Goal: Information Seeking & Learning: Learn about a topic

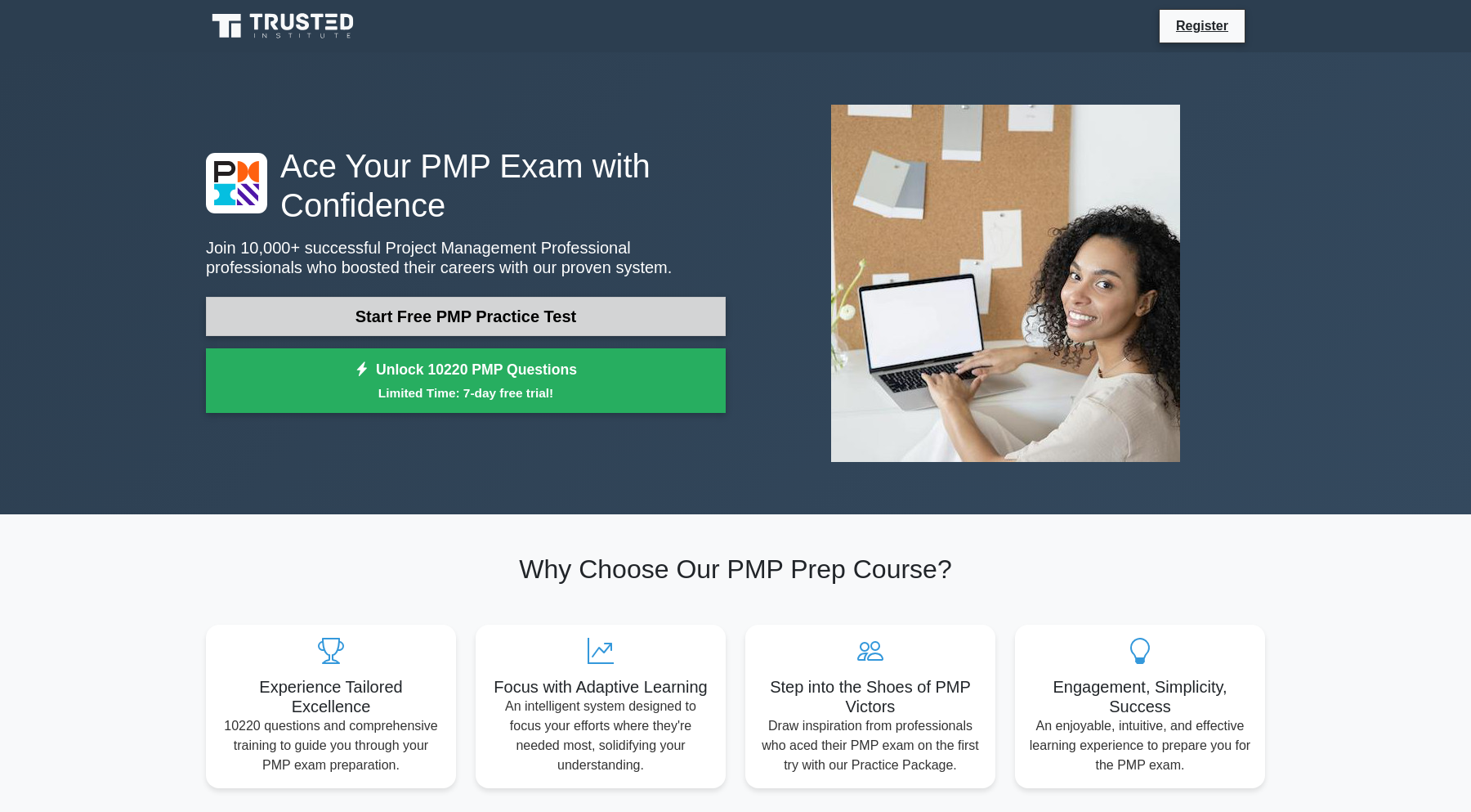
click at [568, 297] on link "Start Free PMP Practice Test" at bounding box center [466, 317] width 520 height 39
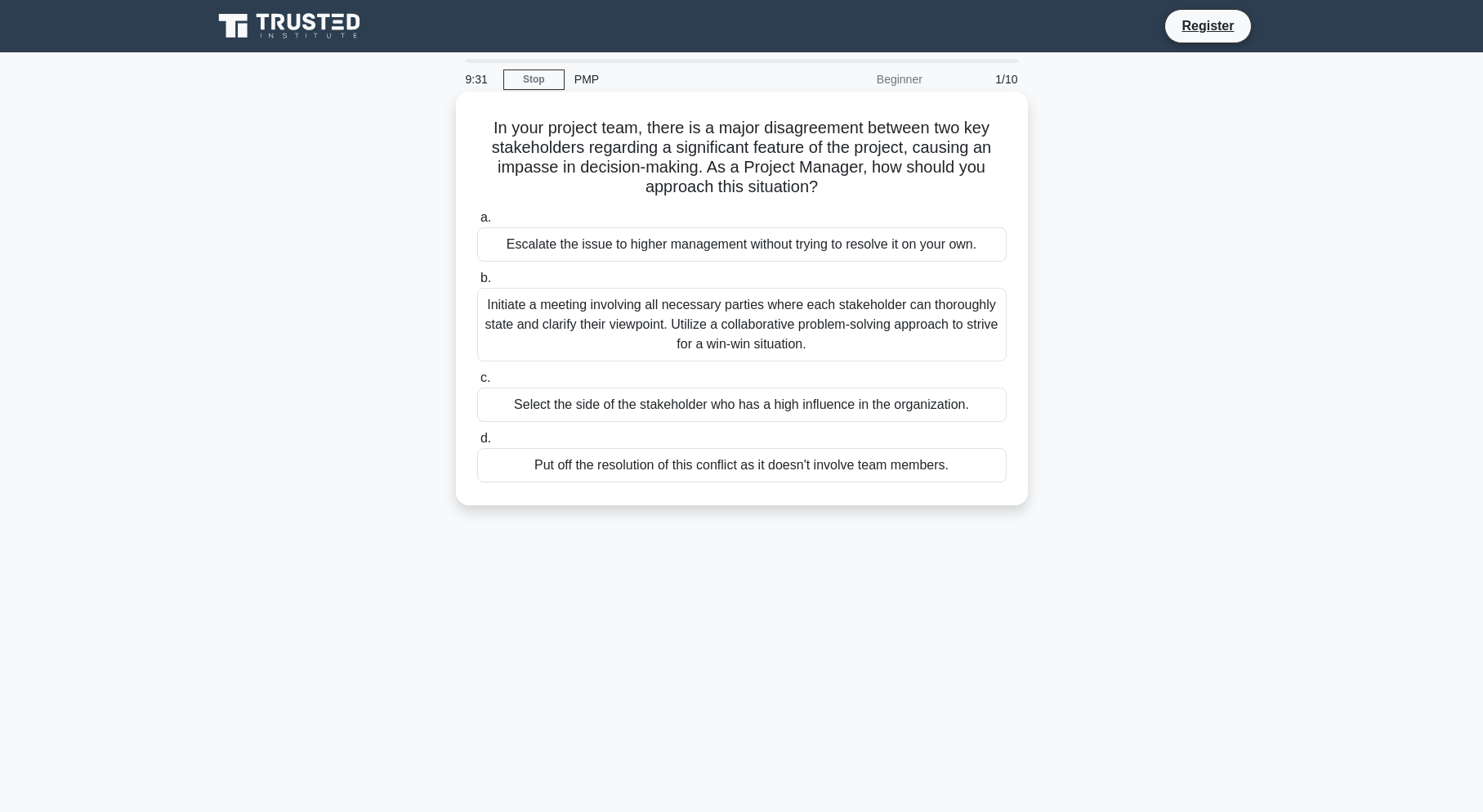
click at [827, 400] on div "Select the side of the stakeholder who has a high influence in the organization." at bounding box center [742, 405] width 530 height 35
click at [478, 383] on input "c. Select the side of the stakeholder who has a high influence in the organizat…" at bounding box center [478, 378] width 0 height 11
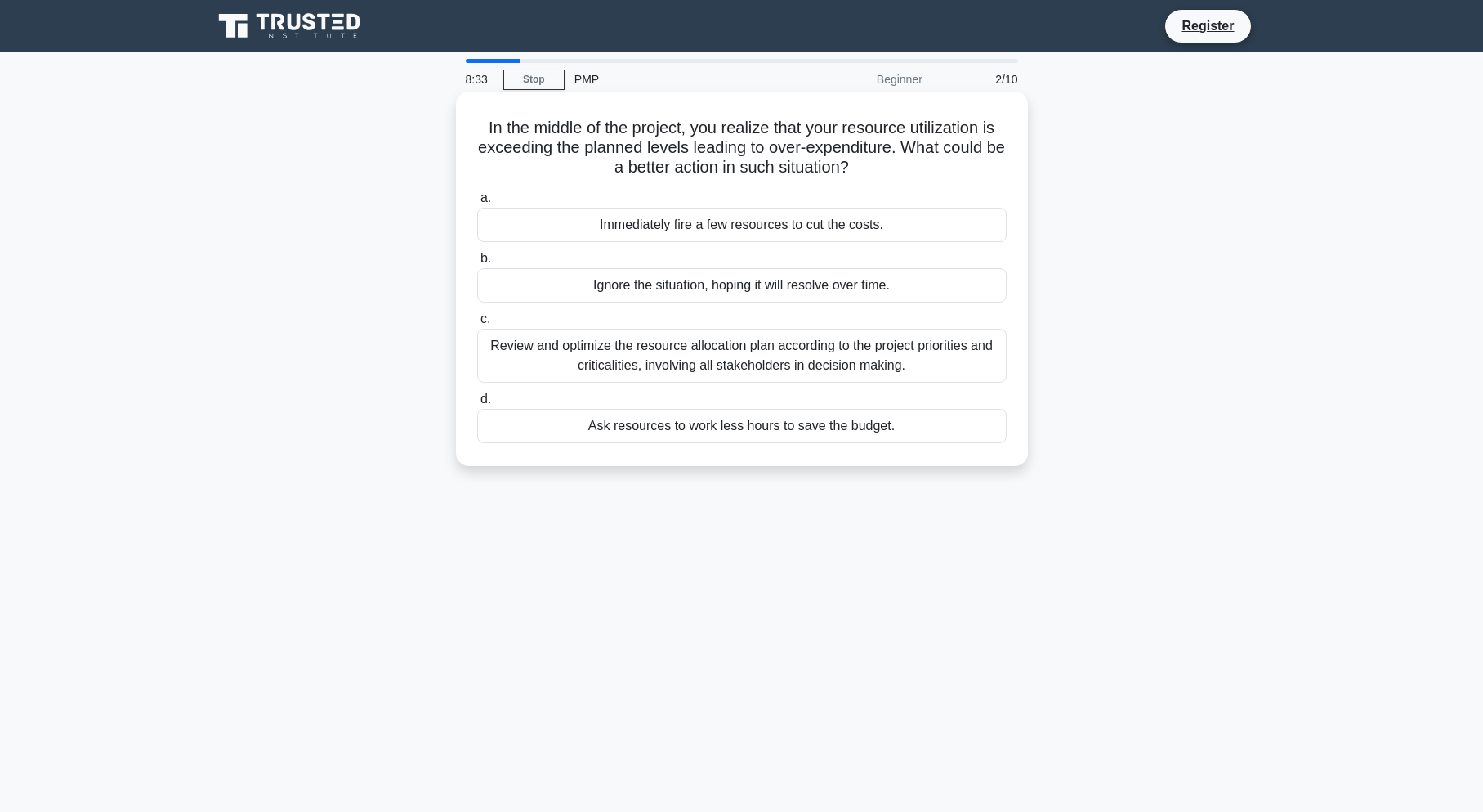
click at [852, 226] on div "Immediately fire a few resources to cut the costs." at bounding box center [742, 224] width 530 height 35
click at [478, 203] on input "a. Immediately fire a few resources to cut the costs." at bounding box center [478, 197] width 0 height 11
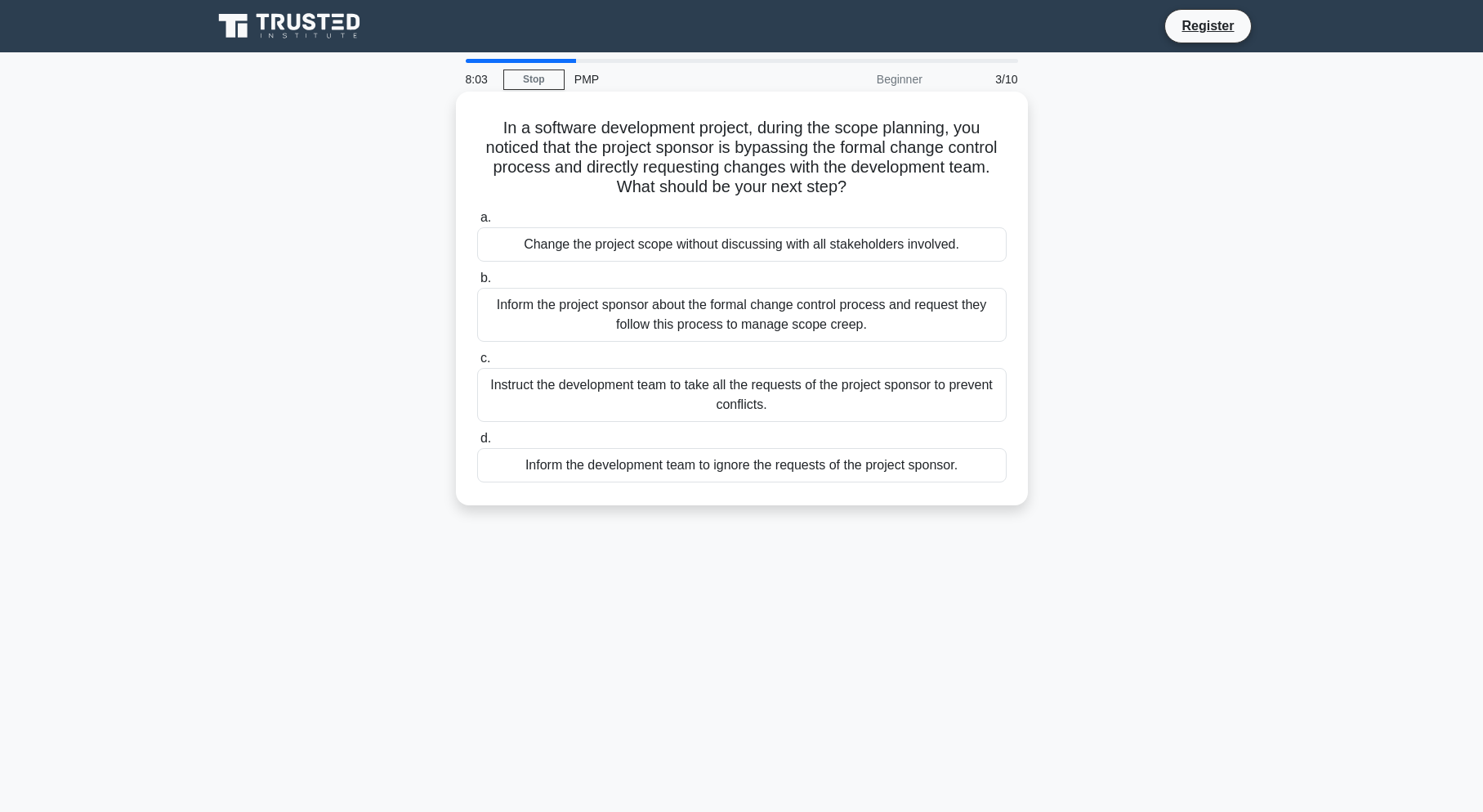
click at [807, 312] on div "Inform the project sponsor about the formal change control process and request …" at bounding box center [742, 315] width 530 height 54
click at [478, 283] on input "b. Inform the project sponsor about the formal change control process and reque…" at bounding box center [478, 278] width 0 height 11
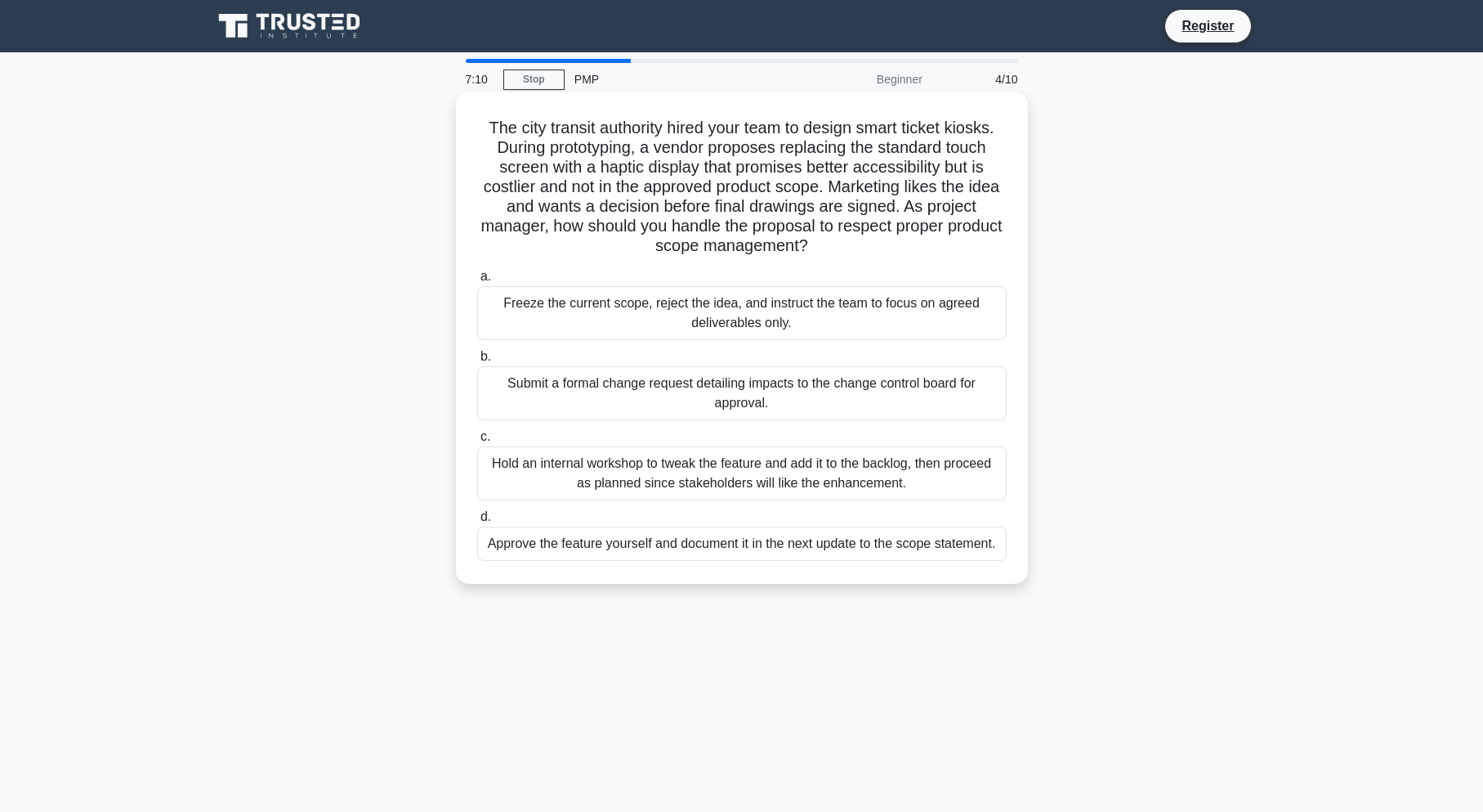
drag, startPoint x: 479, startPoint y: 119, endPoint x: 857, endPoint y: 233, distance: 394.8
click at [859, 237] on h5 "The city transit authority hired your team to design smart ticket kiosks. Durin…" at bounding box center [742, 186] width 533 height 139
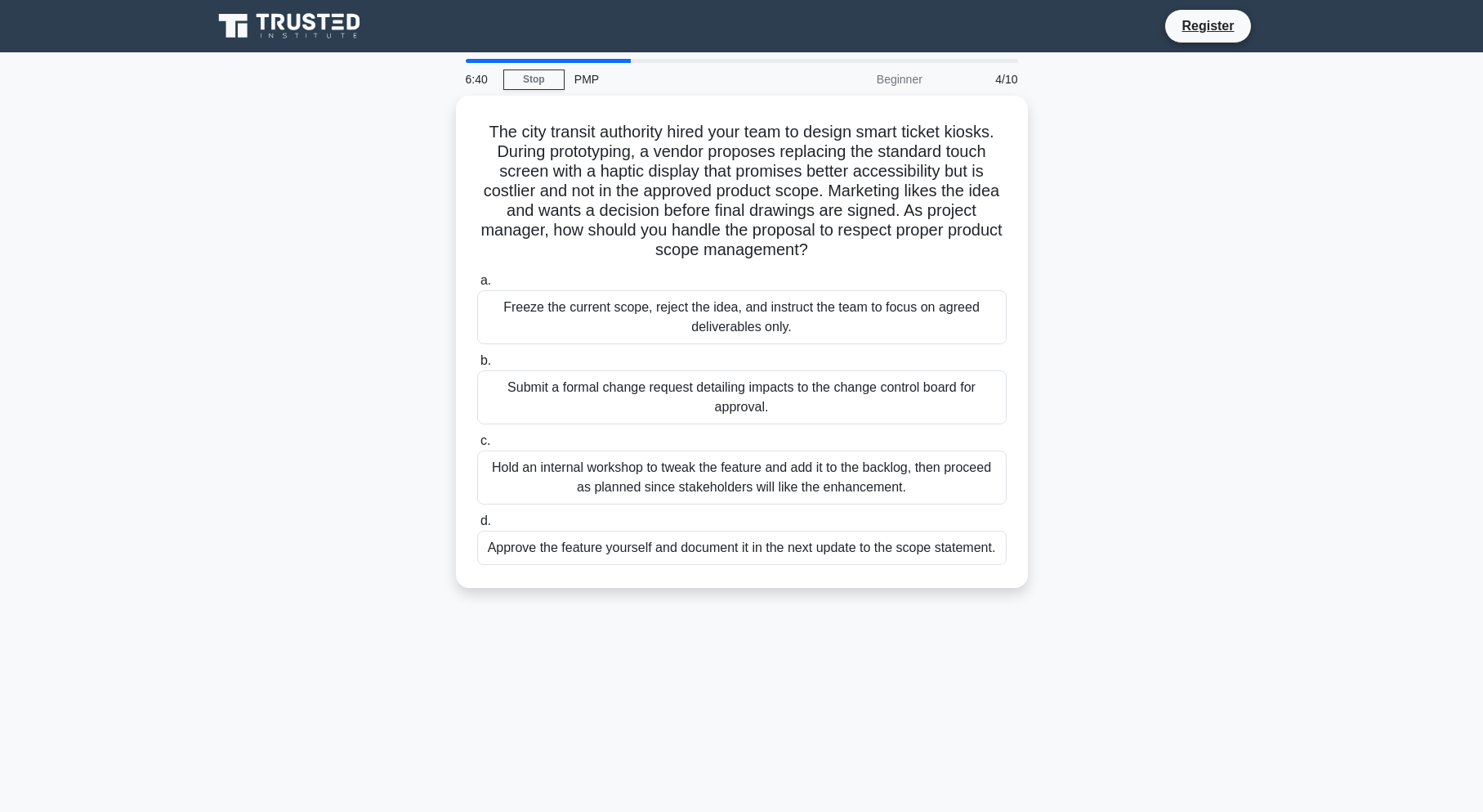
click at [1198, 156] on div "The city transit authority hired your team to design smart ticket kiosks. Durin…" at bounding box center [741, 351] width 1078 height 512
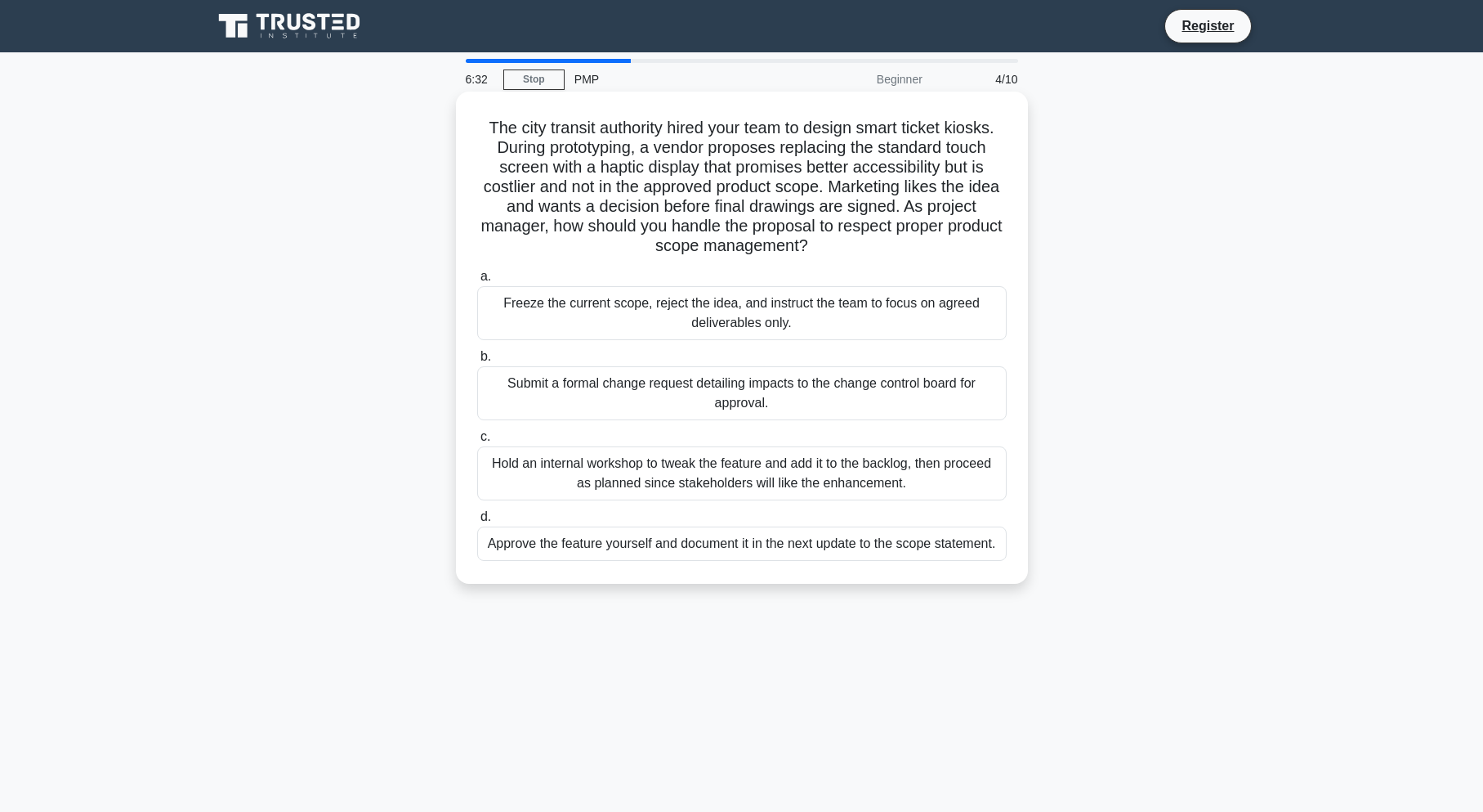
click at [869, 384] on div "Submit a formal change request detailing impacts to the change control board fo…" at bounding box center [742, 393] width 530 height 54
click at [478, 362] on input "b. Submit a formal change request detailing impacts to the change control board…" at bounding box center [478, 356] width 0 height 11
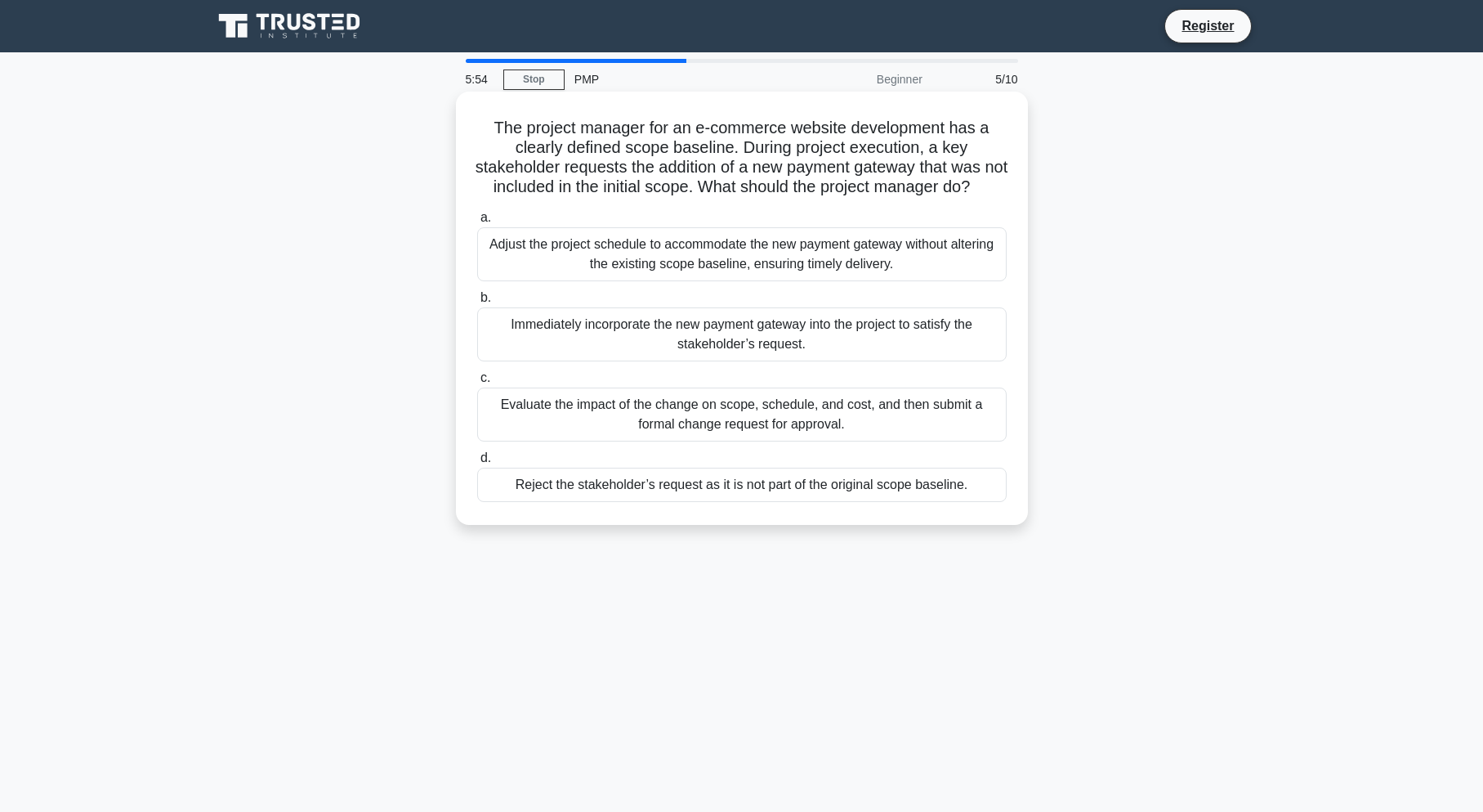
click at [774, 345] on div "Immediately incorporate the new payment gateway into the project to satisfy the…" at bounding box center [742, 333] width 530 height 54
click at [478, 303] on input "b. Immediately incorporate the new payment gateway into the project to satisfy …" at bounding box center [478, 298] width 0 height 11
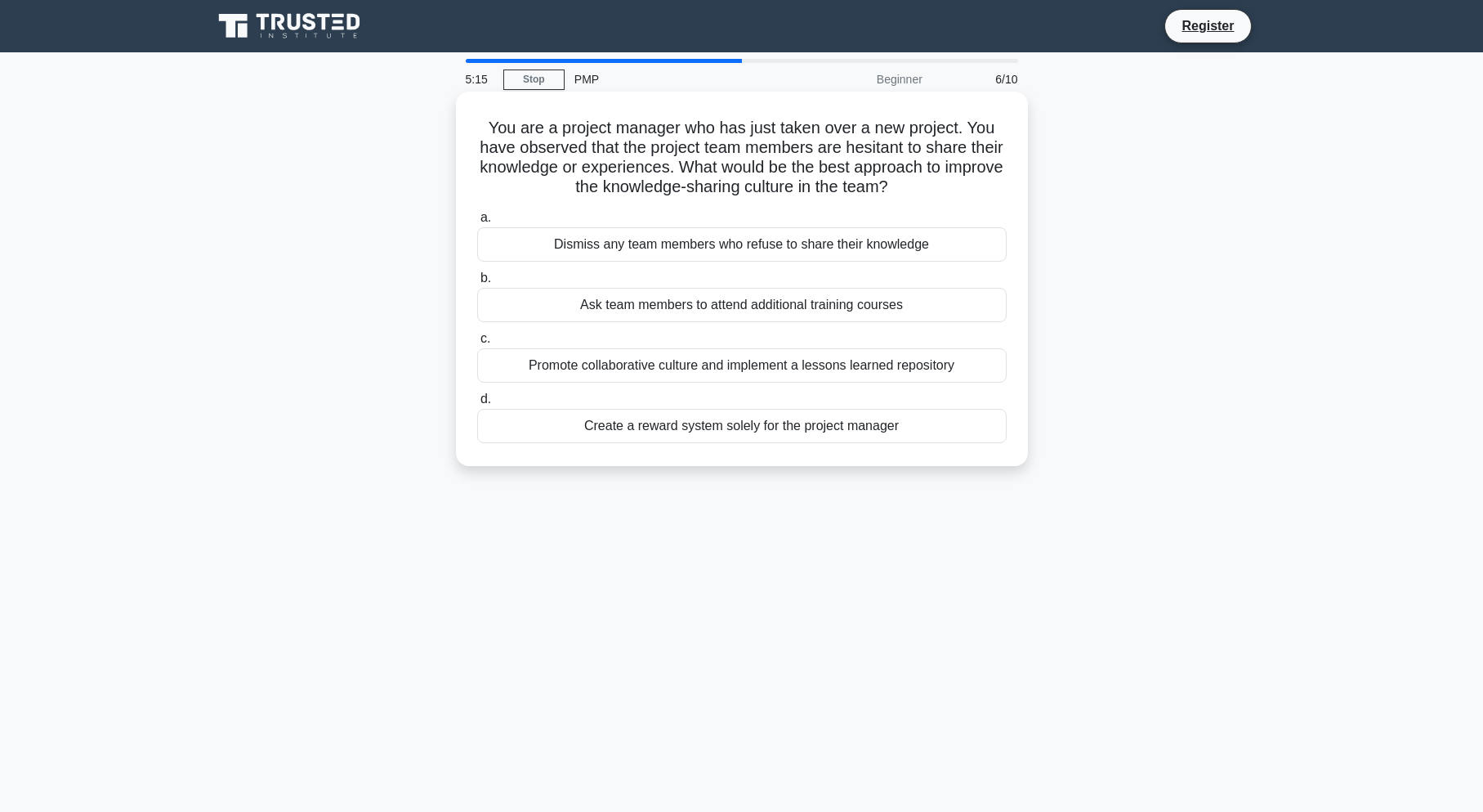
click at [765, 306] on div "Ask team members to attend additional training courses" at bounding box center [742, 305] width 530 height 35
click at [478, 283] on input "b. Ask team members to attend additional training courses" at bounding box center [478, 278] width 0 height 11
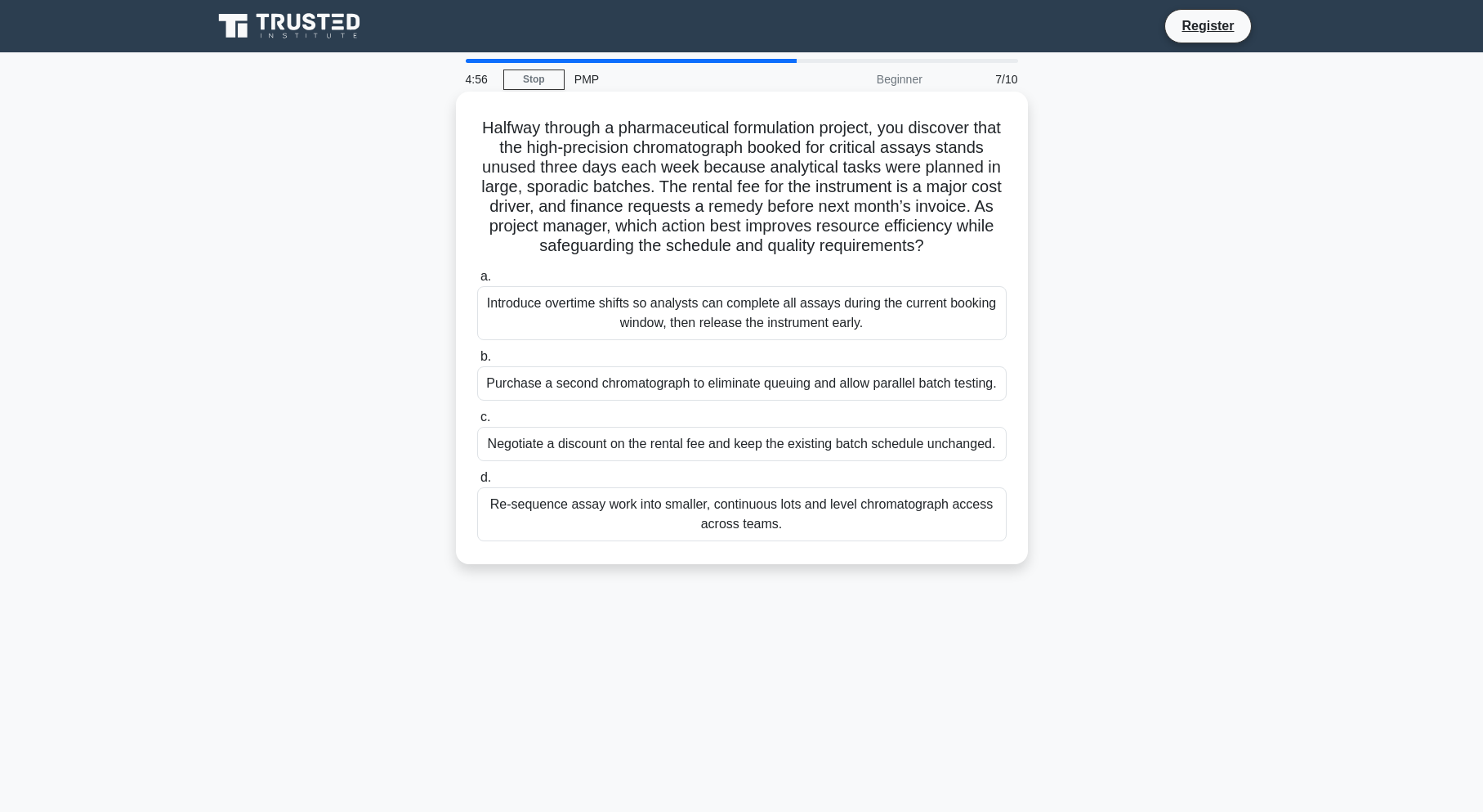
click at [784, 393] on div "Purchase a second chromatograph to eliminate queuing and allow parallel batch t…" at bounding box center [742, 383] width 530 height 35
click at [478, 362] on input "b. Purchase a second chromatograph to eliminate queuing and allow parallel batc…" at bounding box center [478, 356] width 0 height 11
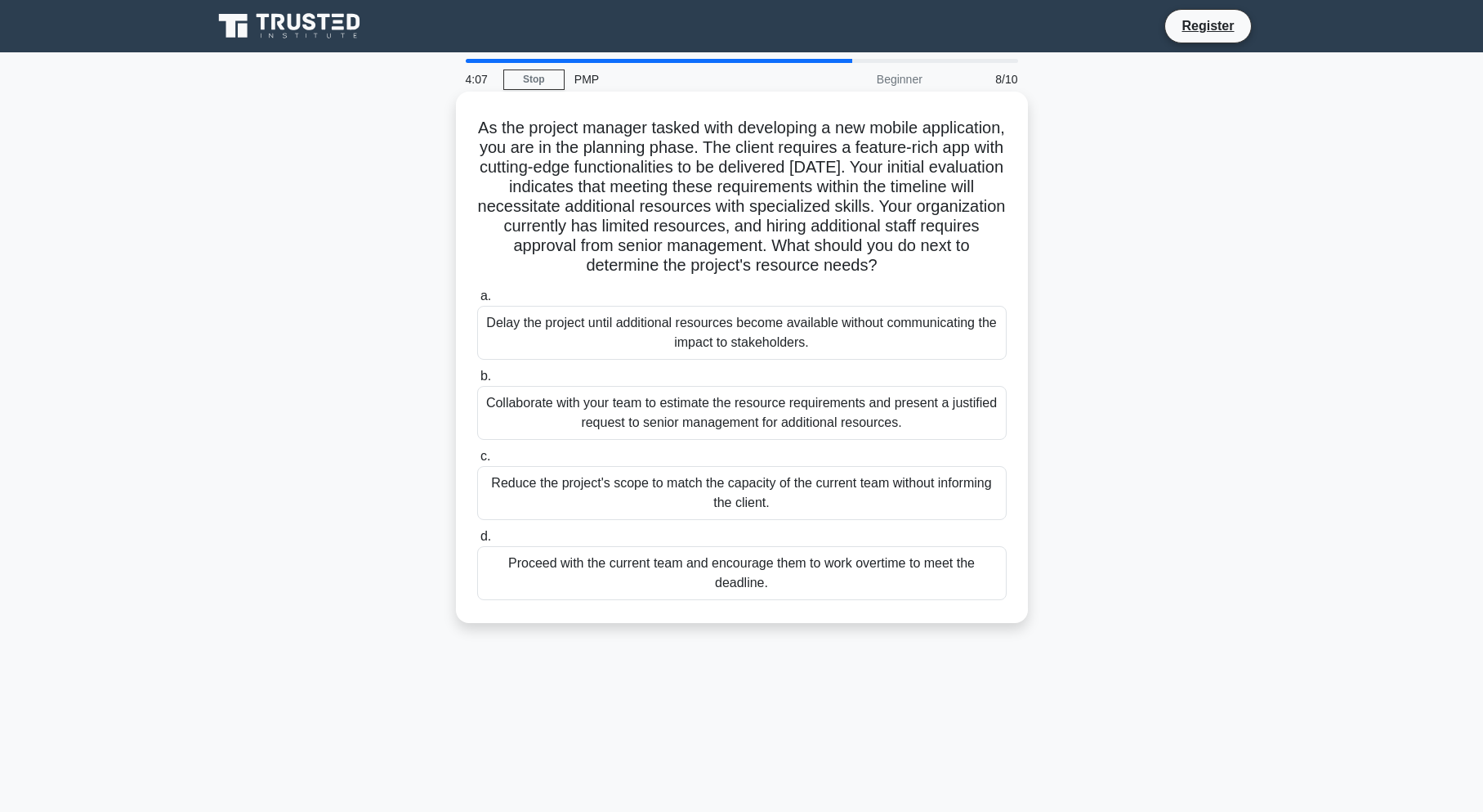
click at [853, 578] on div "Proceed with the current team and encourage them to work overtime to meet the d…" at bounding box center [742, 572] width 530 height 54
click at [478, 542] on input "d. Proceed with the current team and encourage them to work overtime to meet th…" at bounding box center [478, 536] width 0 height 11
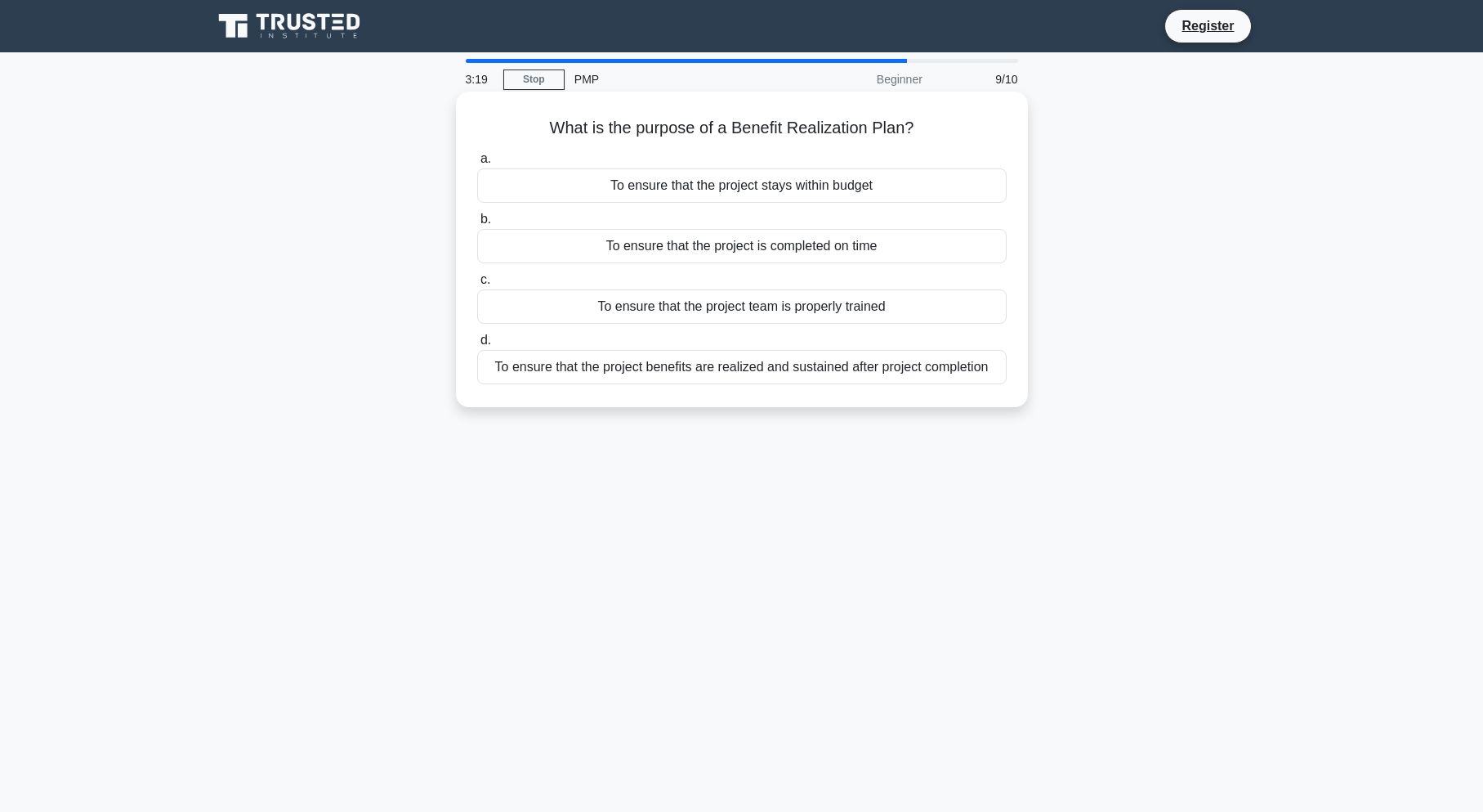
click at [837, 185] on div "To ensure that the project stays within budget" at bounding box center [742, 185] width 530 height 35
click at [478, 164] on input "a. To ensure that the project stays within budget" at bounding box center [478, 159] width 0 height 11
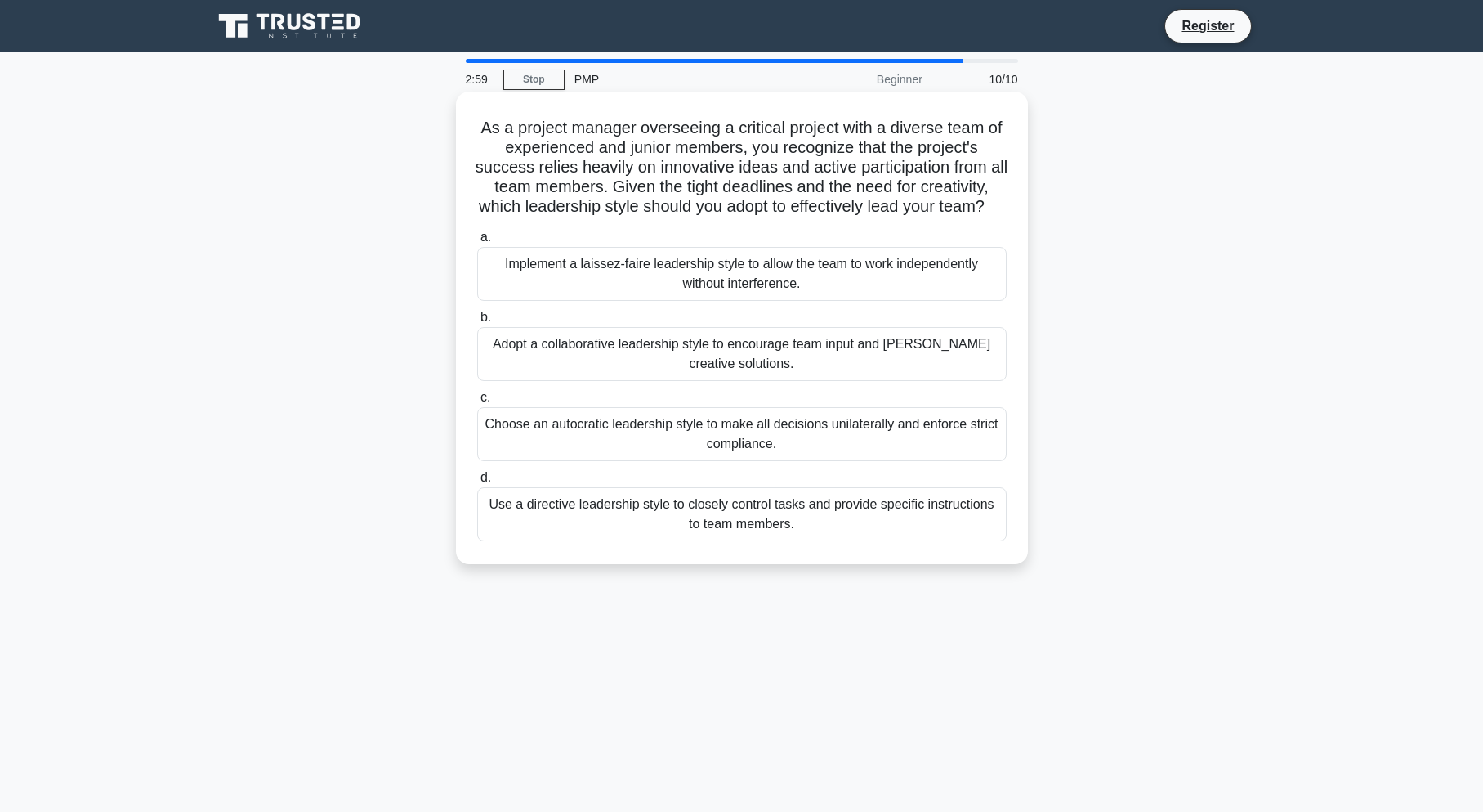
click at [877, 365] on div "Adopt a collaborative leadership style to encourage team input and foster creat…" at bounding box center [742, 353] width 530 height 54
click at [478, 323] on input "b. Adopt a collaborative leadership style to encourage team input and foster cr…" at bounding box center [478, 317] width 0 height 11
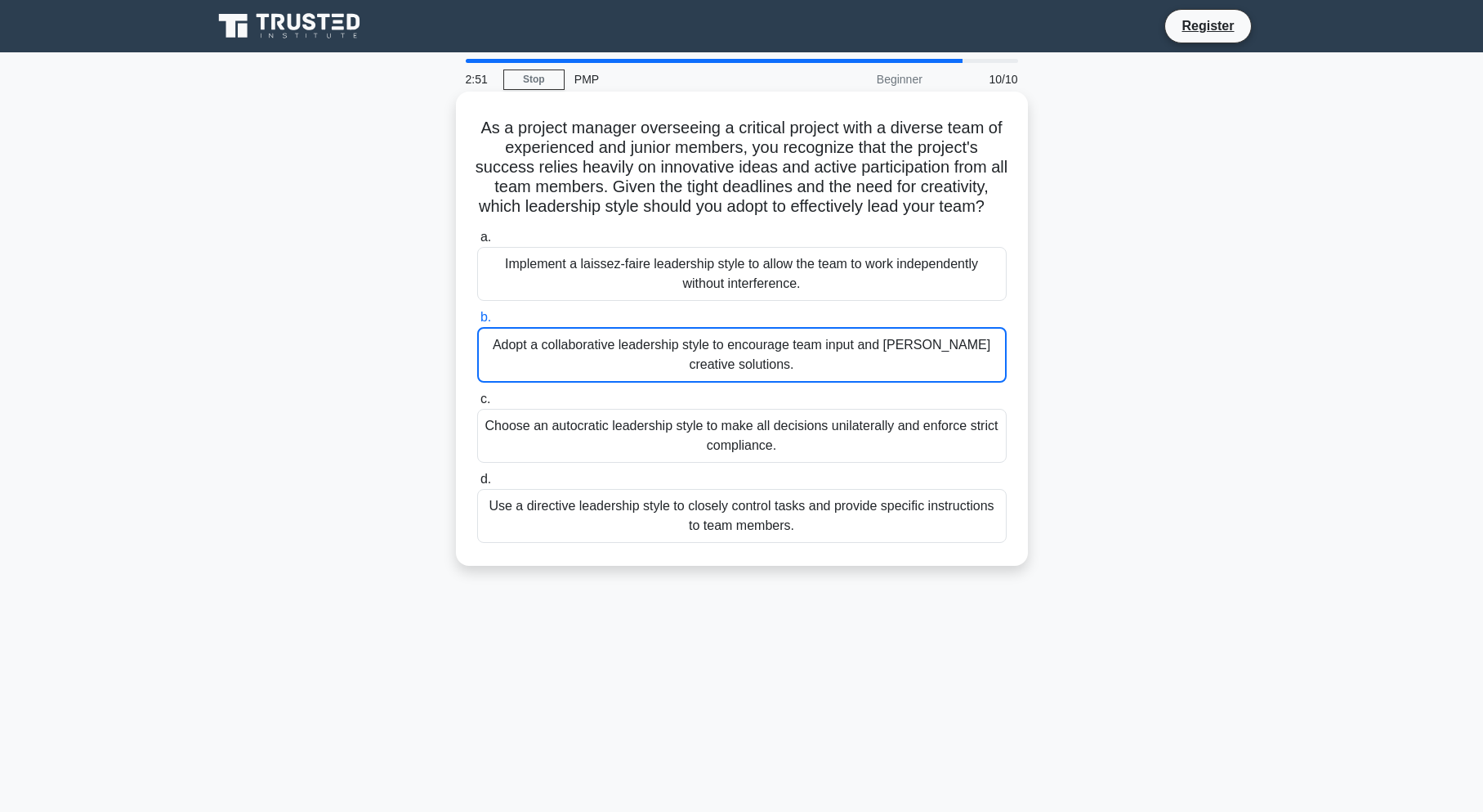
click at [700, 301] on div "Implement a laissez-faire leadership style to allow the team to work independen…" at bounding box center [742, 273] width 530 height 54
click at [478, 243] on input "a. Implement a laissez-faire leadership style to allow the team to work indepen…" at bounding box center [478, 237] width 0 height 11
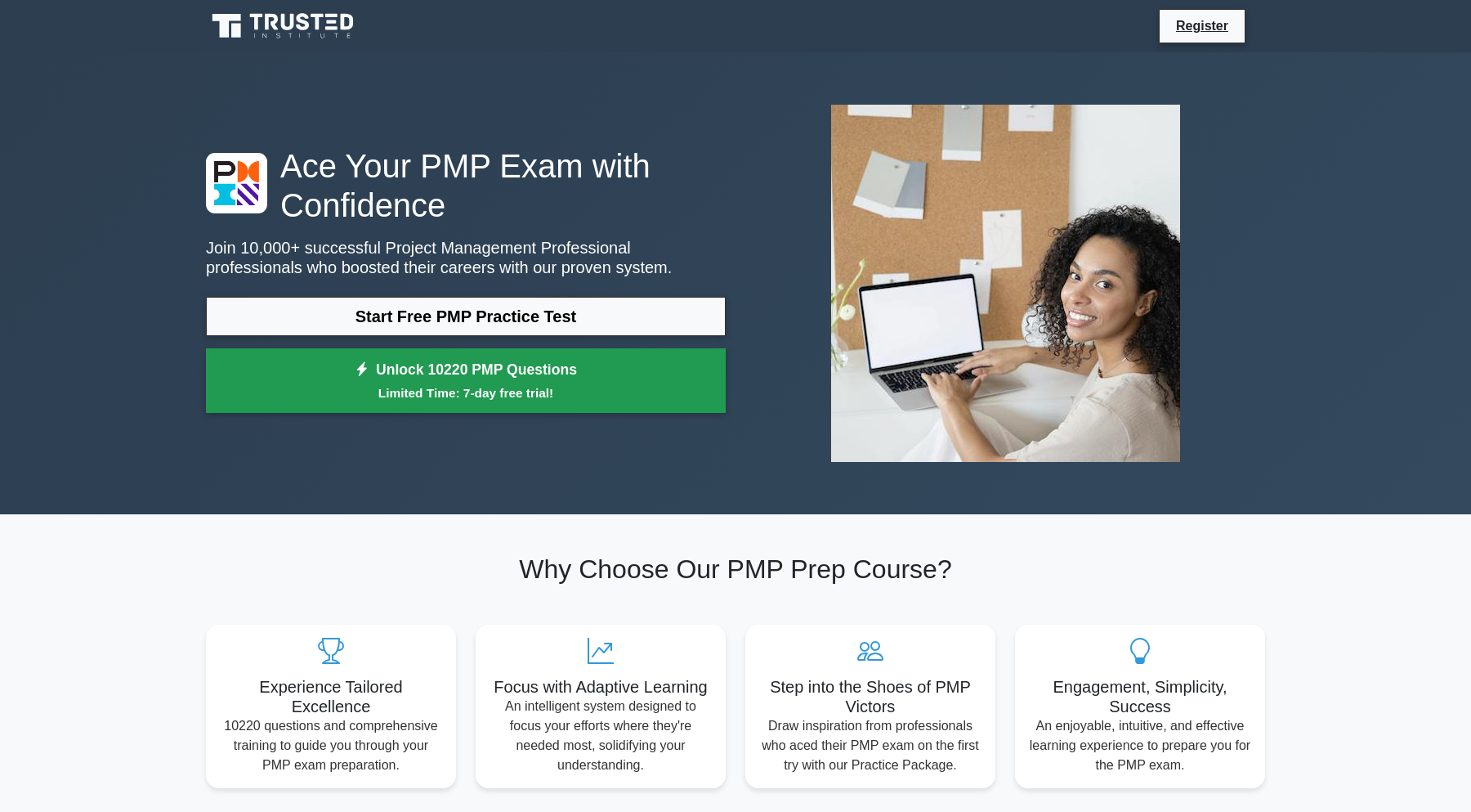
click at [629, 403] on link "Unlock 10220 PMP Questions Limited Time: 7-day free trial!" at bounding box center [466, 381] width 520 height 65
